Goal: Task Accomplishment & Management: Complete application form

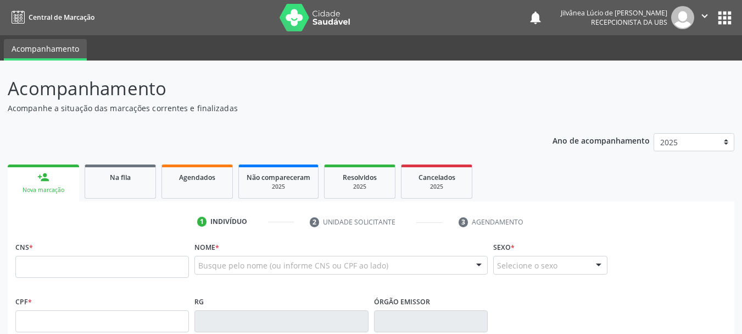
scroll to position [29, 0]
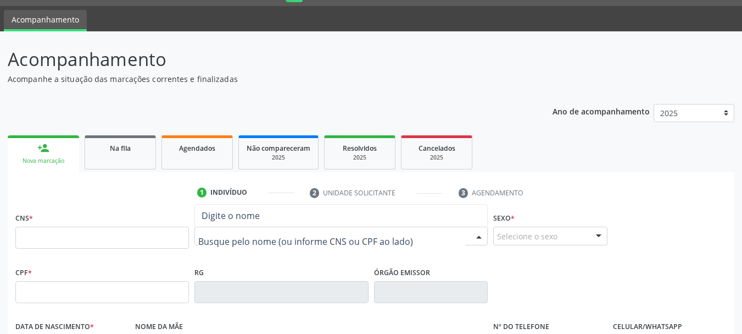
click at [248, 245] on input "text" at bounding box center [331, 241] width 267 height 22
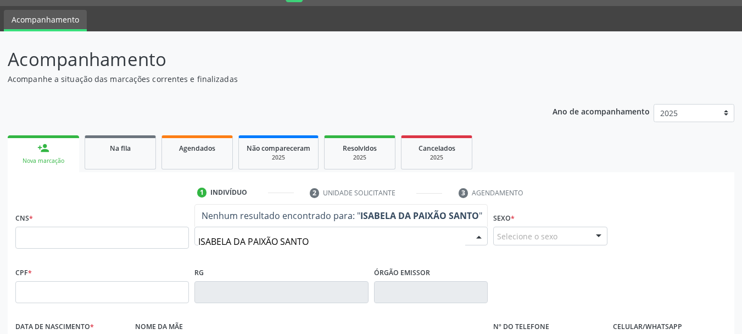
type input "[PERSON_NAME]"
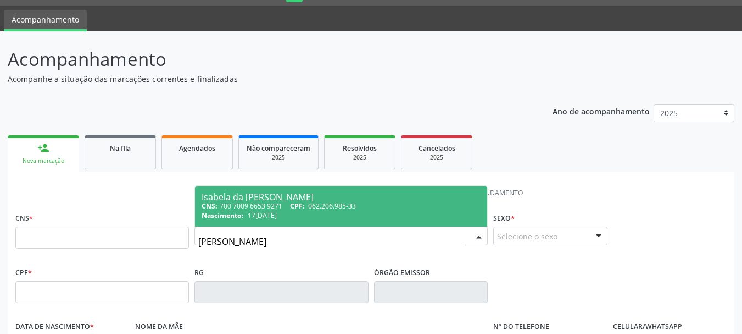
click at [252, 215] on span "17[DATE]" at bounding box center [262, 214] width 29 height 9
type input "700 7009 6653 9271"
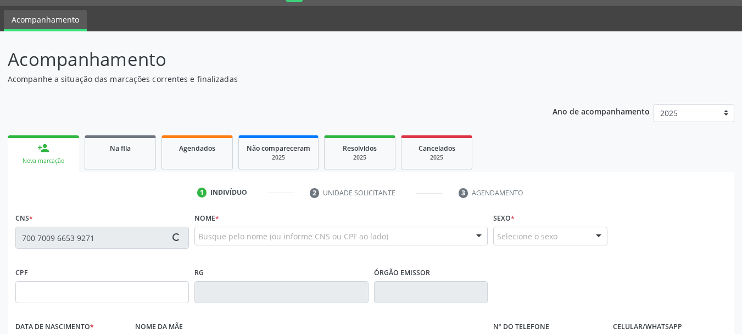
type input "062.206.985-33"
type input "17[DATE]"
type input "[PERSON_NAME] da Paixão"
type input "[PHONE_NUMBER]"
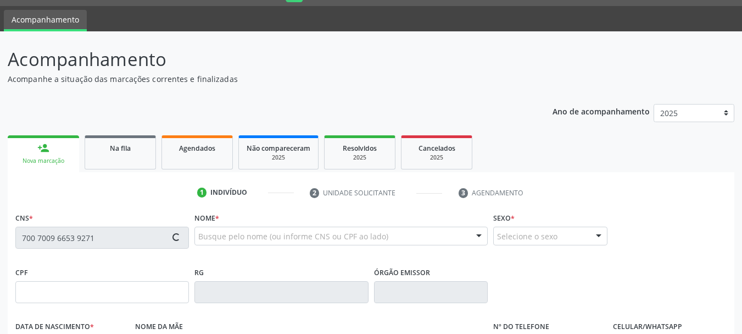
type input "526.654.375-20"
type input "S/N"
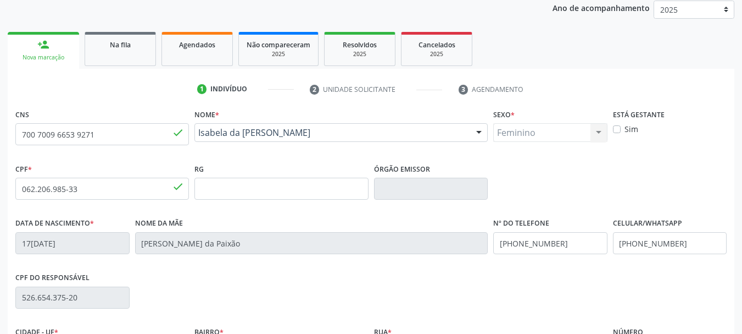
scroll to position [262, 0]
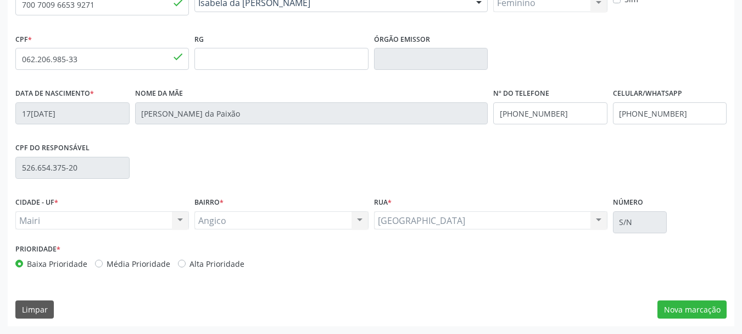
click at [190, 264] on label "Alta Prioridade" at bounding box center [217, 264] width 55 height 12
click at [179, 264] on input "Alta Prioridade" at bounding box center [182, 263] width 8 height 10
radio input "true"
click at [684, 309] on button "Nova marcação" at bounding box center [692, 309] width 69 height 19
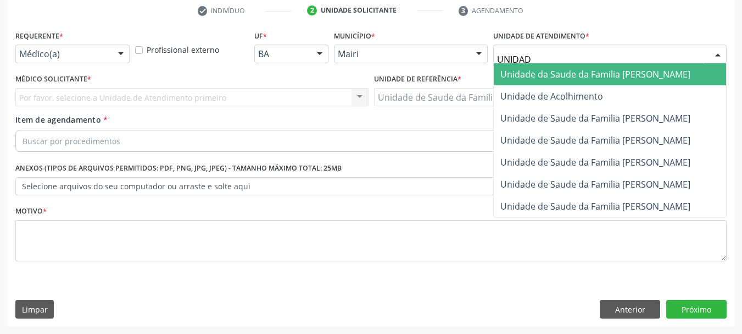
type input "UNIDADE"
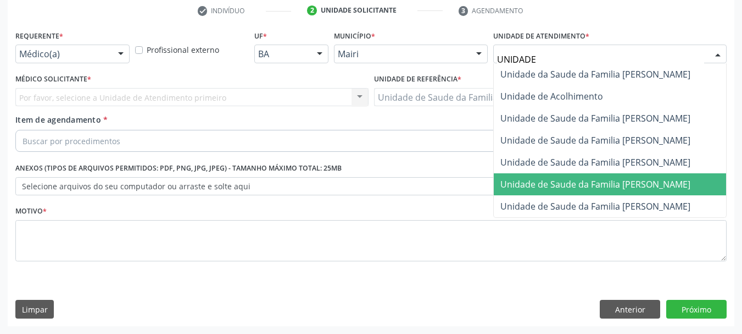
click at [604, 184] on span "Unidade de Saude da Familia [PERSON_NAME]" at bounding box center [596, 184] width 190 height 12
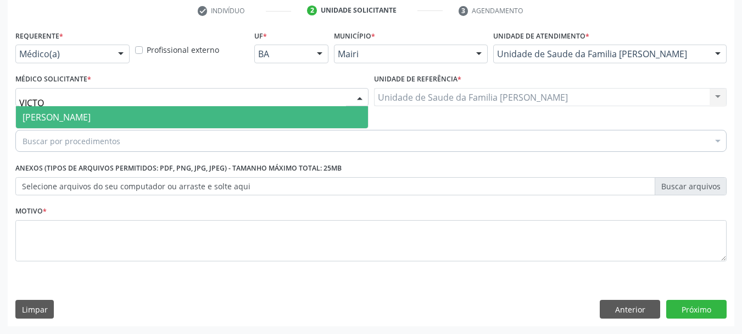
type input "VICTOR"
click at [67, 124] on span "[PERSON_NAME]" at bounding box center [192, 117] width 352 height 22
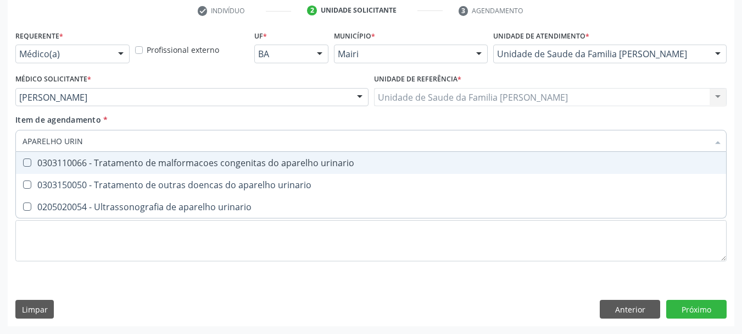
type input "APARELHO URINA"
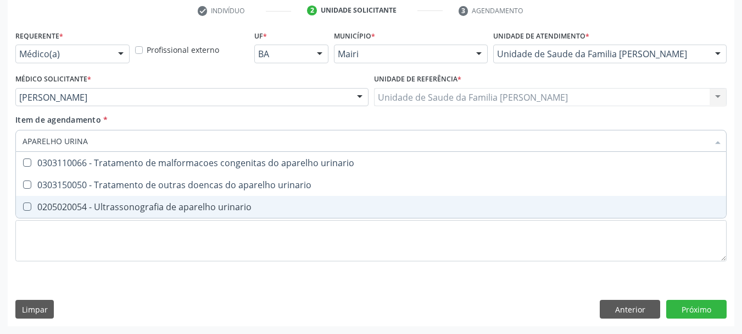
click at [138, 205] on div "0205020054 - Ultrassonografia de aparelho urinario" at bounding box center [371, 206] width 697 height 9
checkbox urinario "true"
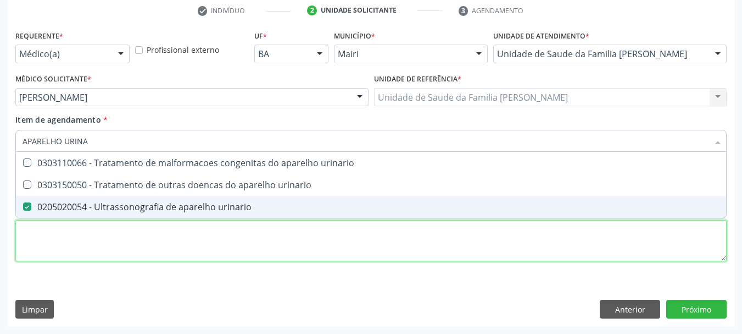
click at [65, 239] on div "Requerente * Médico(a) Médico(a) Enfermeiro(a) Paciente Nenhum resultado encont…" at bounding box center [371, 151] width 712 height 249
checkbox urinario "true"
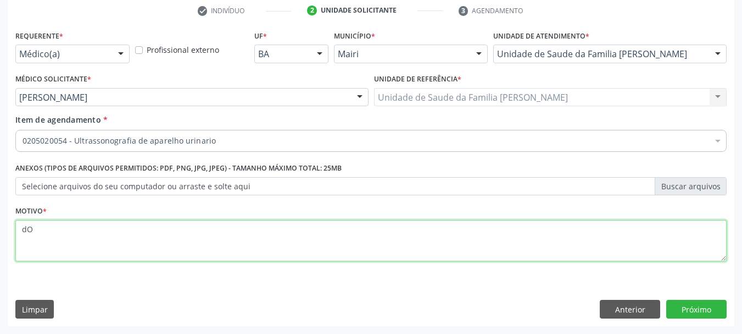
type textarea "d"
type textarea "Dor em Flancos posteriores recorrente, histórico de litíase renal."
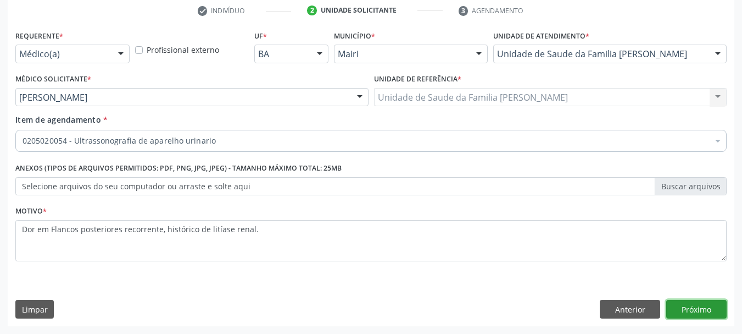
click at [689, 305] on button "Próximo" at bounding box center [697, 309] width 60 height 19
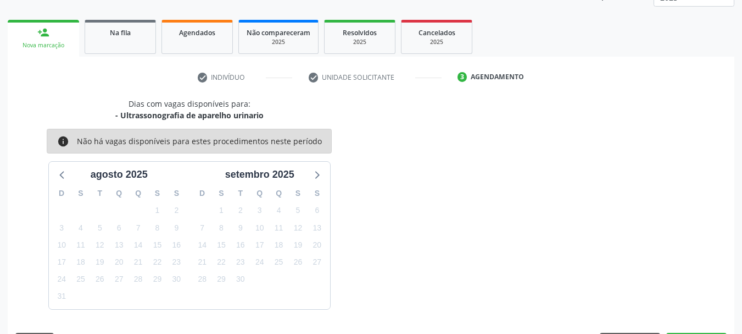
scroll to position [177, 0]
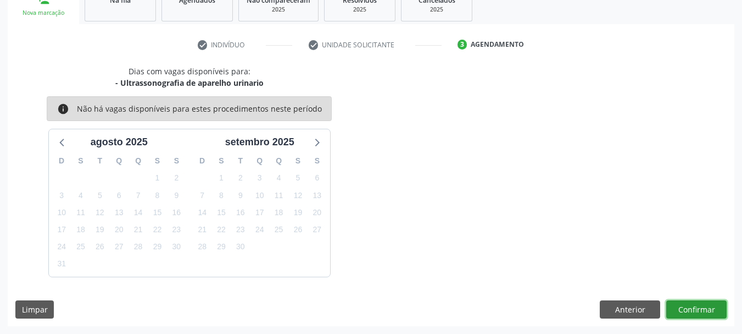
click at [694, 315] on button "Confirmar" at bounding box center [697, 309] width 60 height 19
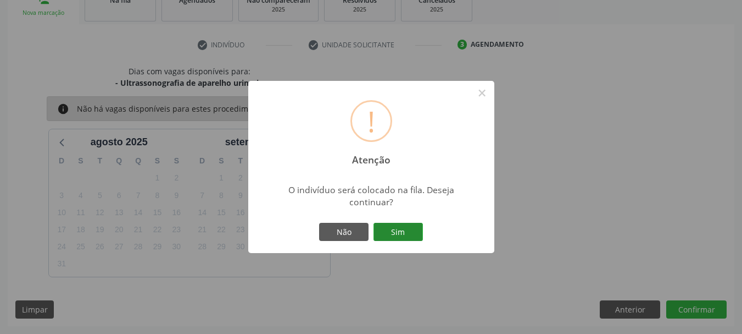
click at [402, 228] on button "Sim" at bounding box center [398, 232] width 49 height 19
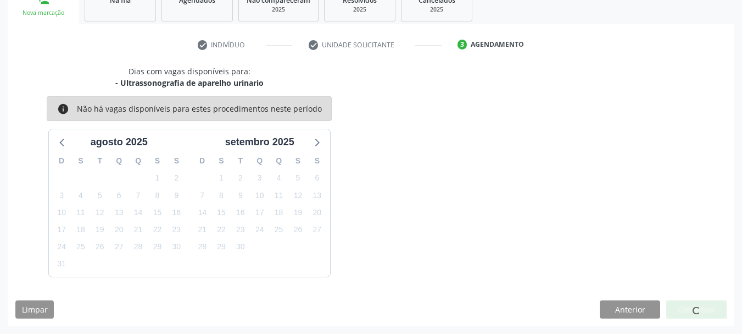
scroll to position [29, 0]
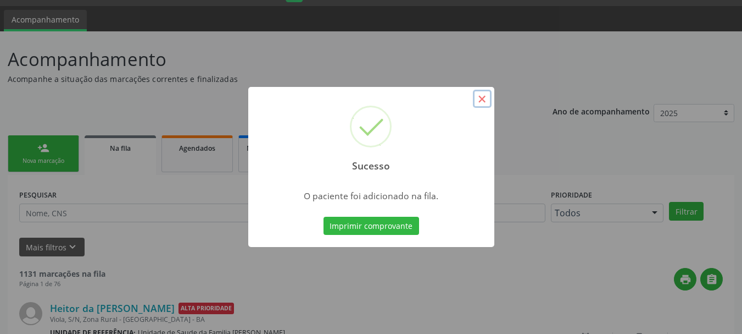
click at [479, 96] on button "×" at bounding box center [482, 99] width 19 height 19
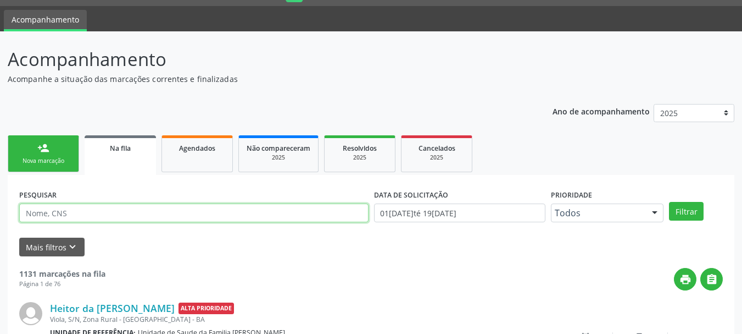
click at [169, 211] on input "text" at bounding box center [194, 212] width 350 height 19
type input "[PERSON_NAME]"
click at [669, 202] on button "Filtrar" at bounding box center [686, 211] width 35 height 19
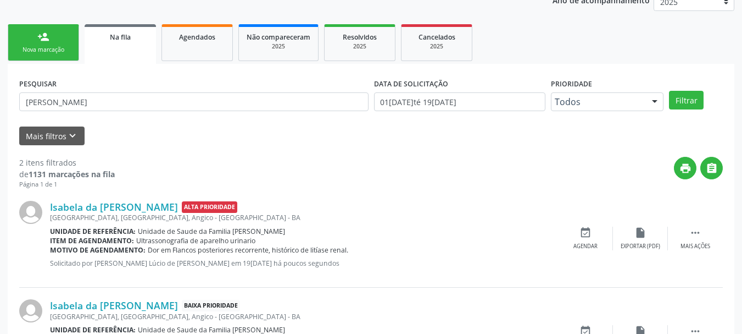
scroll to position [211, 0]
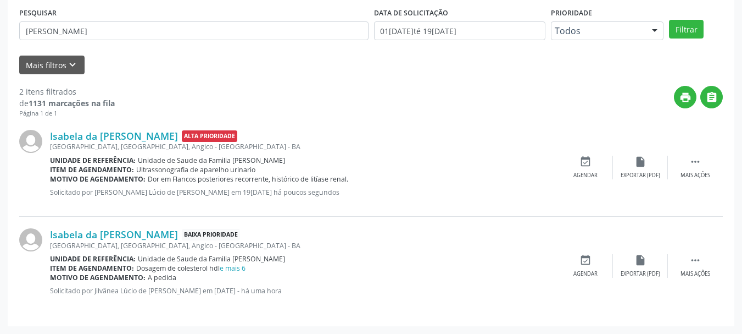
click at [229, 65] on div "Mais filtros keyboard_arrow_down" at bounding box center [370, 65] width 709 height 19
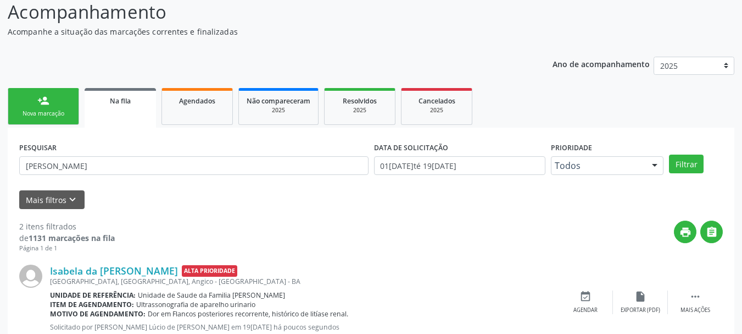
scroll to position [0, 0]
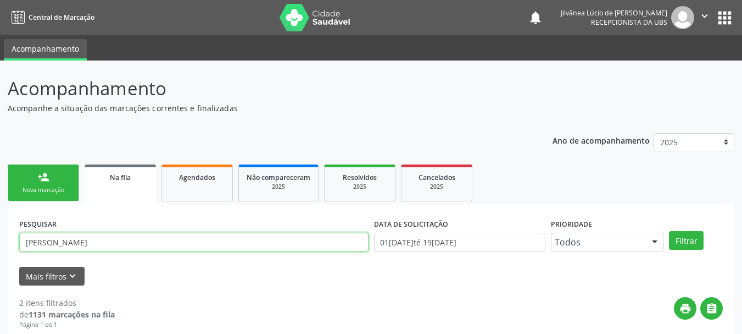
drag, startPoint x: 125, startPoint y: 246, endPoint x: 0, endPoint y: 250, distance: 124.8
click at [0, 250] on div "Acompanhamento Acompanhe a situação das marcações correntes e finalizadas Relat…" at bounding box center [371, 302] width 742 height 484
click at [669, 231] on button "Filtrar" at bounding box center [686, 240] width 35 height 19
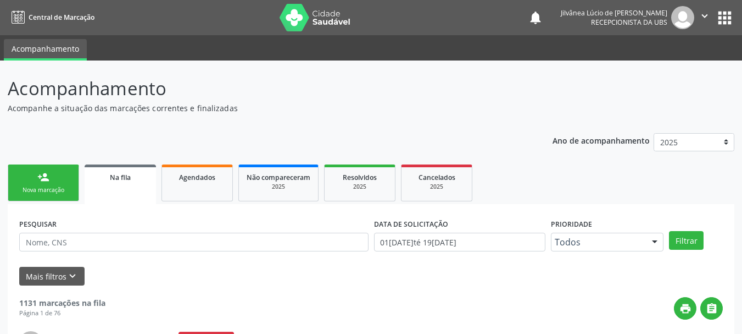
click at [356, 99] on p "Acompanhamento" at bounding box center [262, 88] width 509 height 27
click at [112, 240] on input "text" at bounding box center [194, 241] width 350 height 19
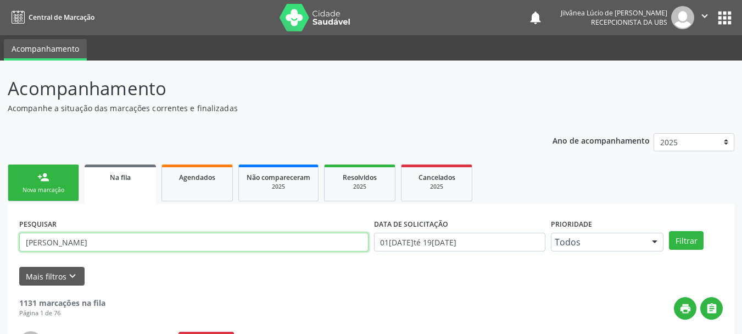
click at [669, 231] on button "Filtrar" at bounding box center [686, 240] width 35 height 19
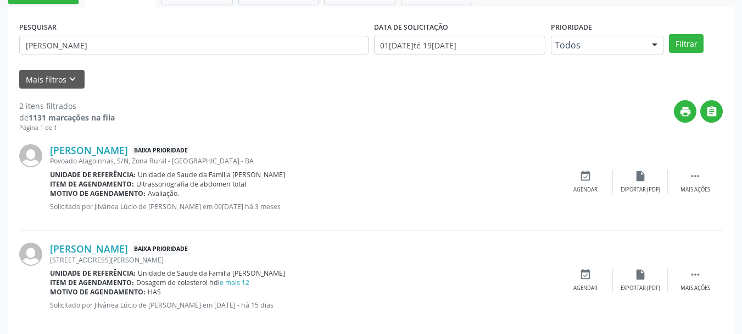
scroll to position [211, 0]
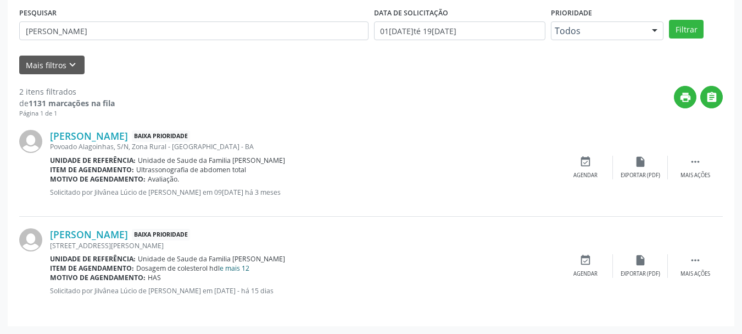
click at [236, 265] on link "e mais 12" at bounding box center [235, 267] width 30 height 9
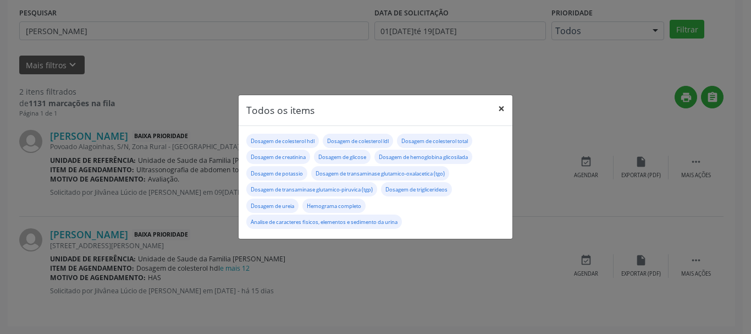
click at [500, 109] on button "×" at bounding box center [501, 108] width 22 height 27
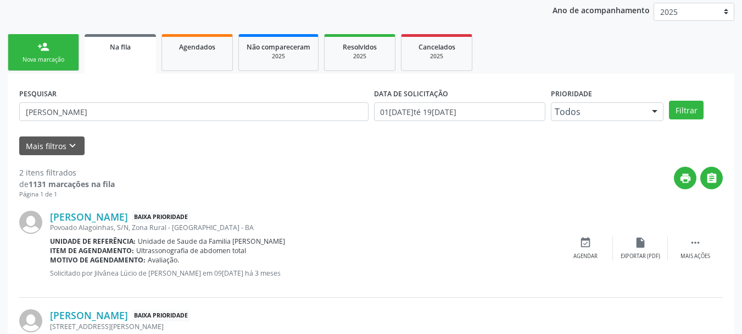
scroll to position [46, 0]
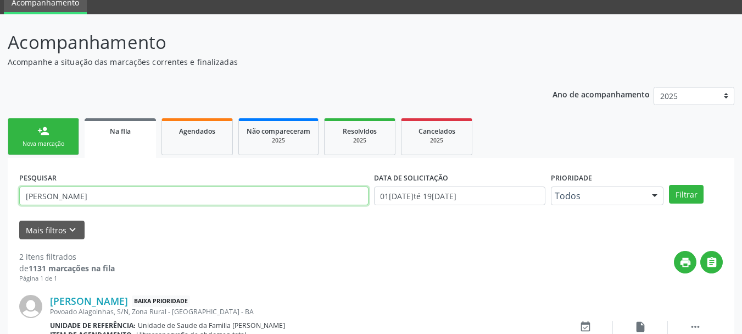
drag, startPoint x: 103, startPoint y: 192, endPoint x: 0, endPoint y: 195, distance: 102.8
click at [0, 195] on div "Acompanhamento Acompanhe a situação das marcações correntes e finalizadas Relat…" at bounding box center [371, 256] width 742 height 484
click at [669, 185] on button "Filtrar" at bounding box center [686, 194] width 35 height 19
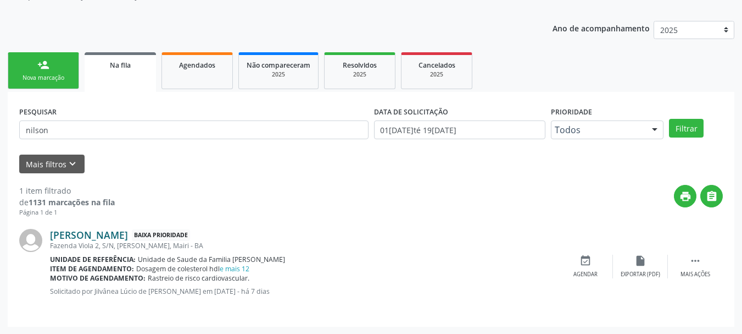
scroll to position [113, 0]
click at [234, 268] on link "e mais 12" at bounding box center [235, 267] width 30 height 9
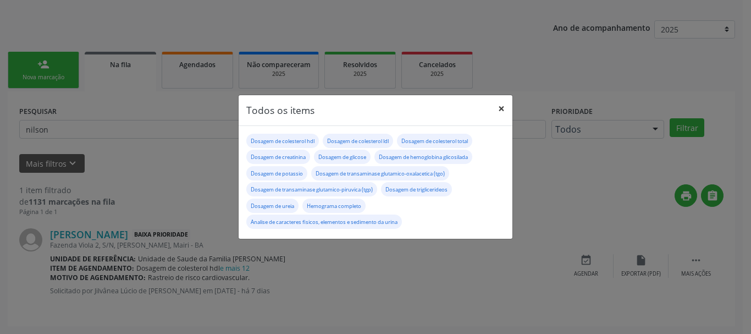
click at [500, 106] on button "×" at bounding box center [501, 108] width 22 height 27
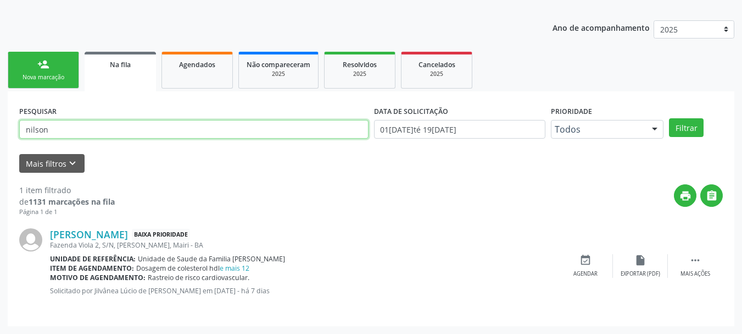
click at [0, 142] on div "Acompanhamento Acompanhe a situação das marcações correntes e finalizadas Relat…" at bounding box center [371, 141] width 742 height 386
click at [669, 118] on button "Filtrar" at bounding box center [686, 127] width 35 height 19
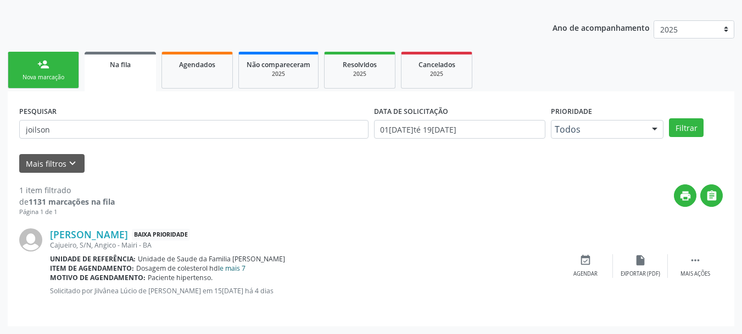
click at [238, 267] on link "e mais 7" at bounding box center [233, 267] width 26 height 9
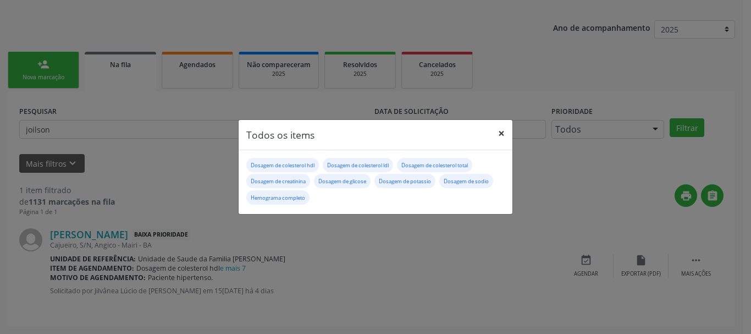
click at [504, 137] on button "×" at bounding box center [501, 133] width 22 height 27
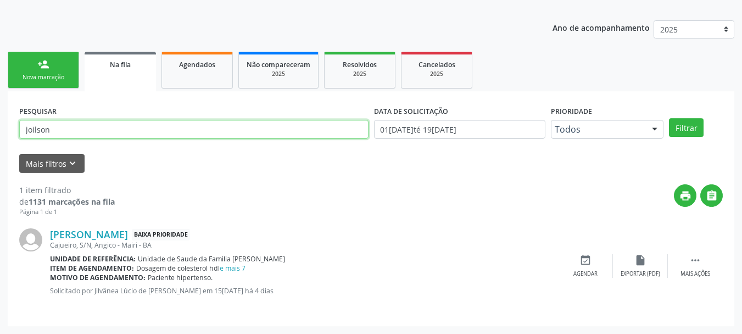
drag, startPoint x: 91, startPoint y: 132, endPoint x: 0, endPoint y: 142, distance: 91.2
click at [0, 141] on div "Acompanhamento Acompanhe a situação das marcações correntes e finalizadas Relat…" at bounding box center [371, 141] width 742 height 386
click at [669, 118] on button "Filtrar" at bounding box center [686, 127] width 35 height 19
click at [45, 125] on input "elenilza" at bounding box center [194, 129] width 350 height 19
type input "eleniza"
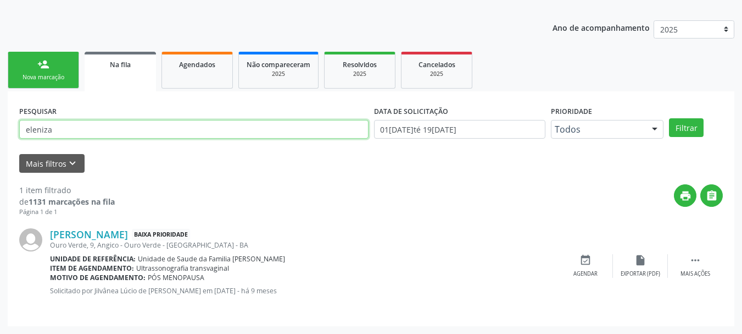
click at [669, 118] on button "Filtrar" at bounding box center [686, 127] width 35 height 19
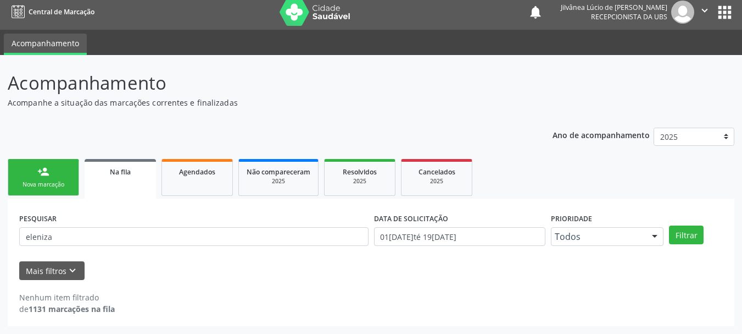
scroll to position [5, 0]
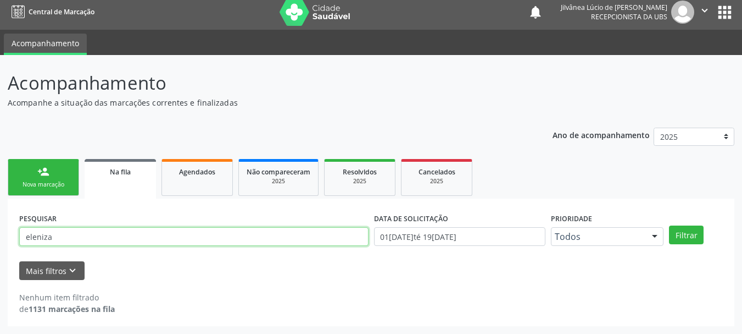
drag, startPoint x: 73, startPoint y: 239, endPoint x: 0, endPoint y: 264, distance: 77.2
click at [0, 264] on div "Acompanhamento Acompanhe a situação das marcações correntes e finalizadas Relat…" at bounding box center [371, 194] width 742 height 279
click at [37, 239] on input "text" at bounding box center [194, 236] width 350 height 19
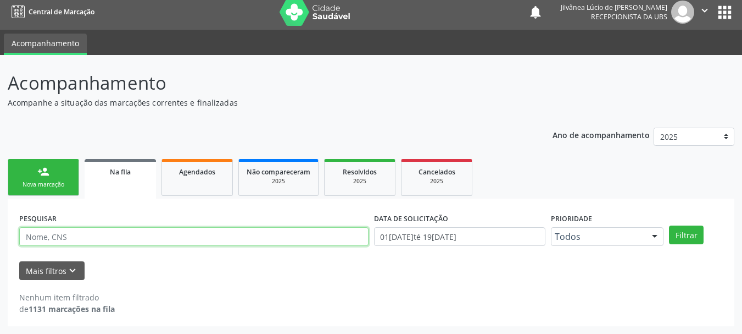
click at [37, 239] on input "text" at bounding box center [194, 236] width 350 height 19
